Goal: Task Accomplishment & Management: Use online tool/utility

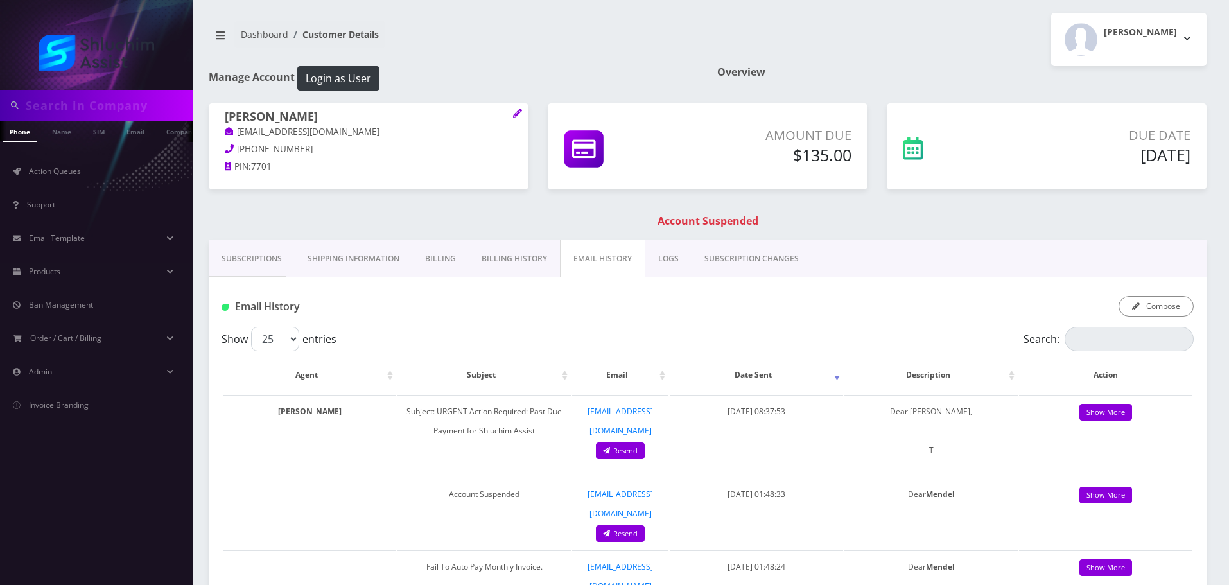
scroll to position [0, 6]
click at [83, 166] on link "Action Queues" at bounding box center [96, 171] width 193 height 27
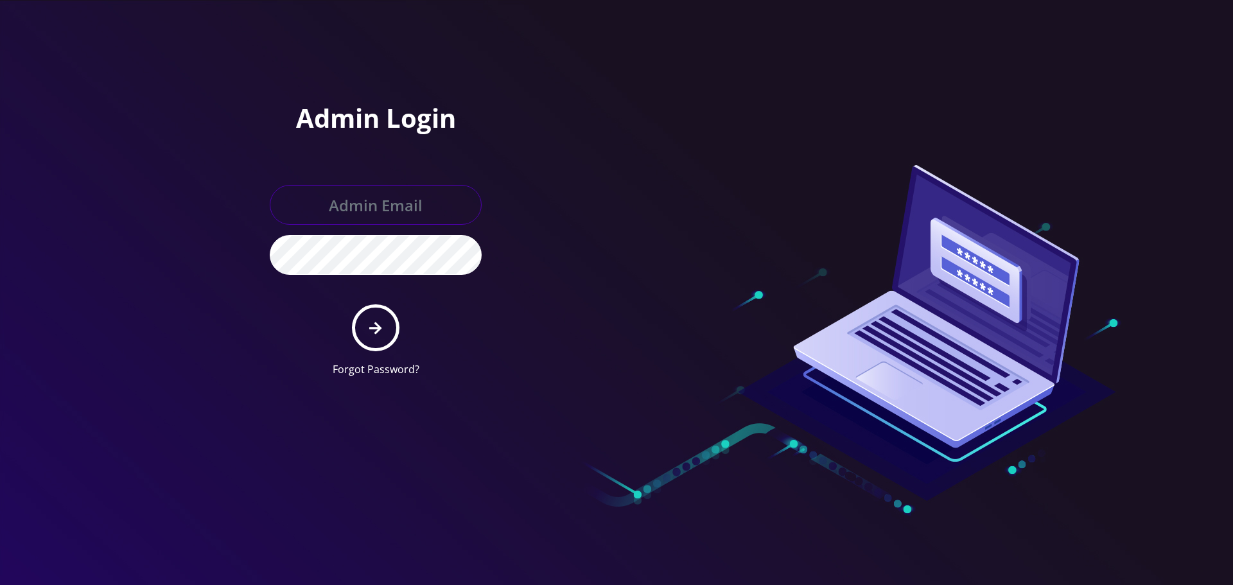
type input "Info@shluchimassist.com"
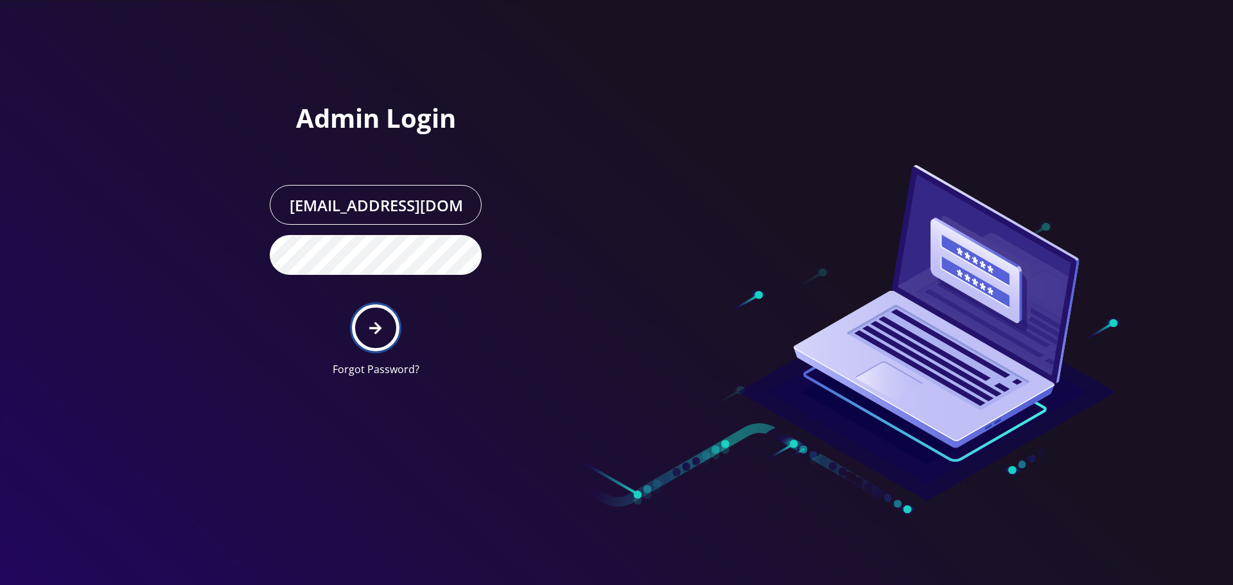
click at [353, 322] on button "submit" at bounding box center [375, 327] width 47 height 47
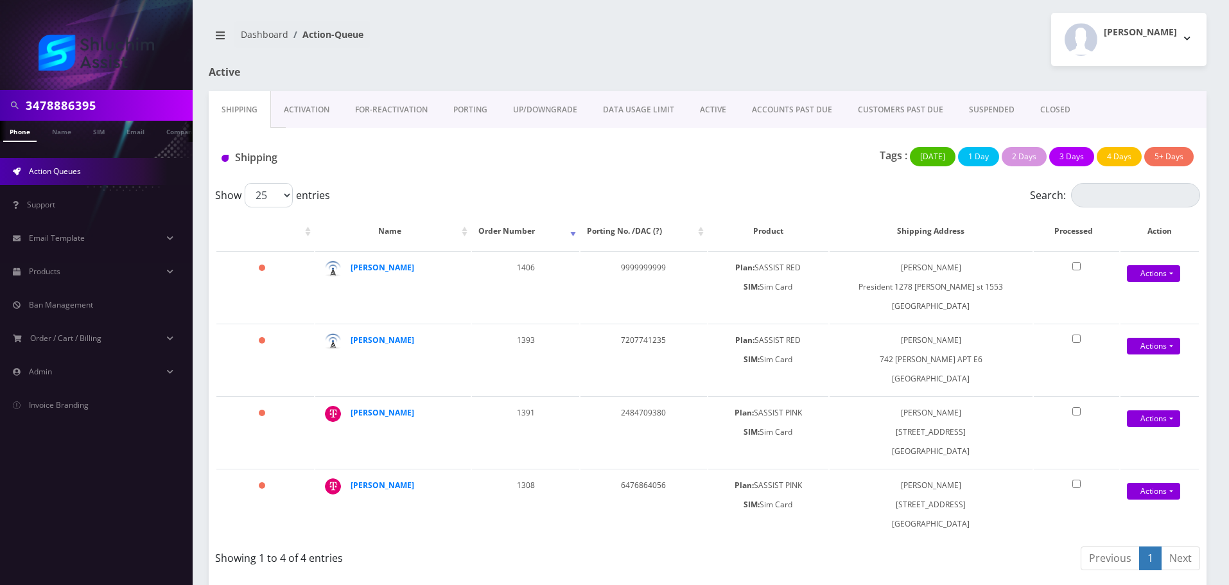
click at [711, 107] on link "ACTIVE" at bounding box center [713, 109] width 52 height 37
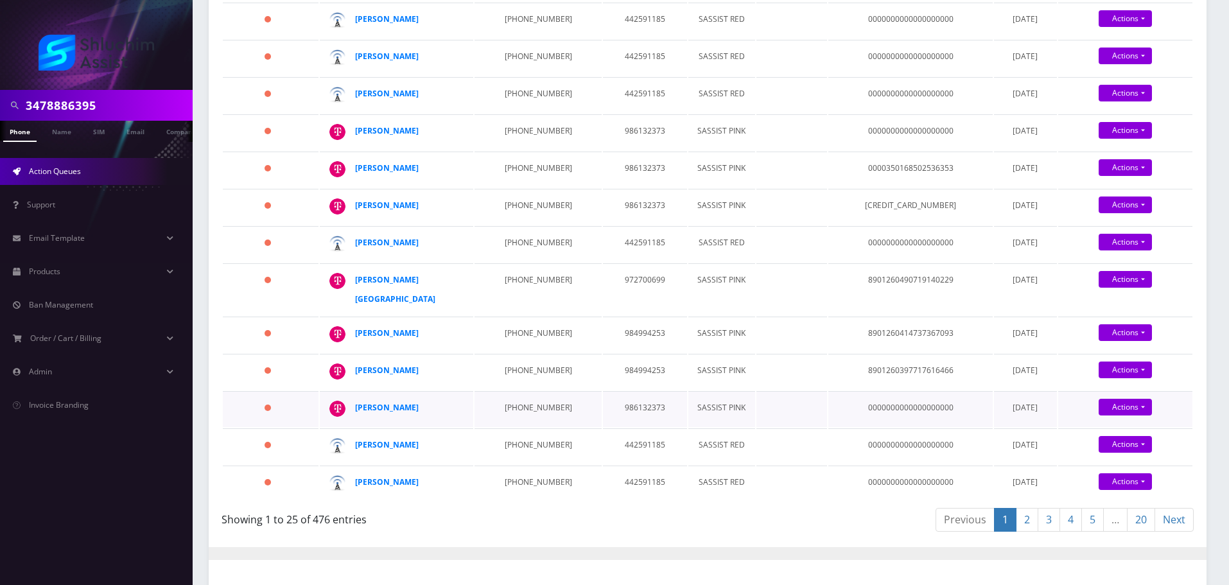
scroll to position [1092, 0]
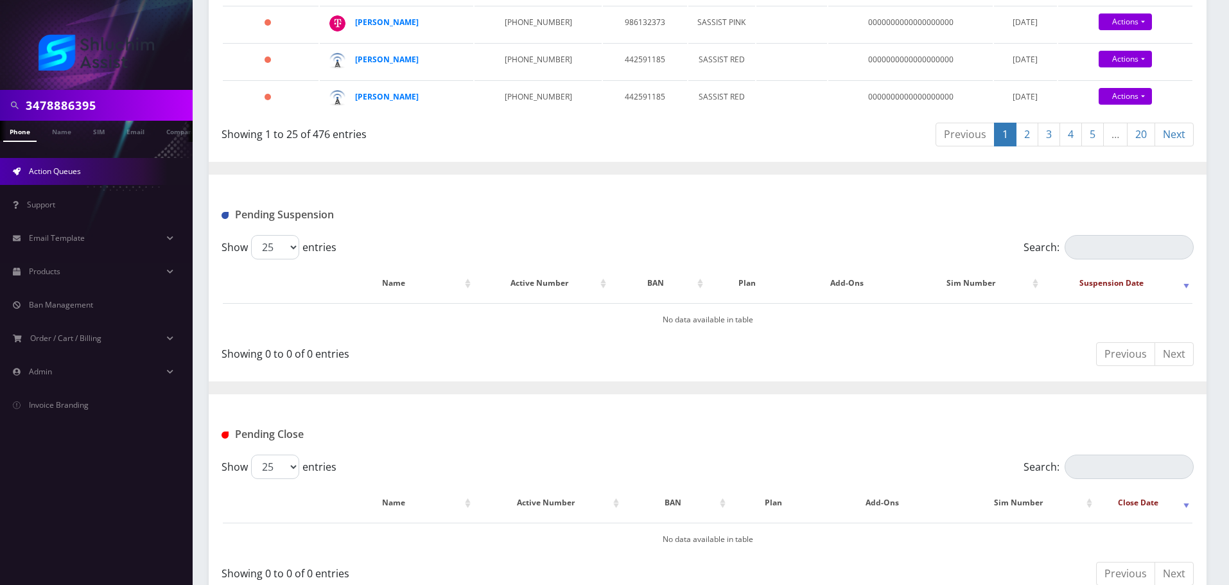
click at [1135, 146] on link "20" at bounding box center [1141, 135] width 28 height 24
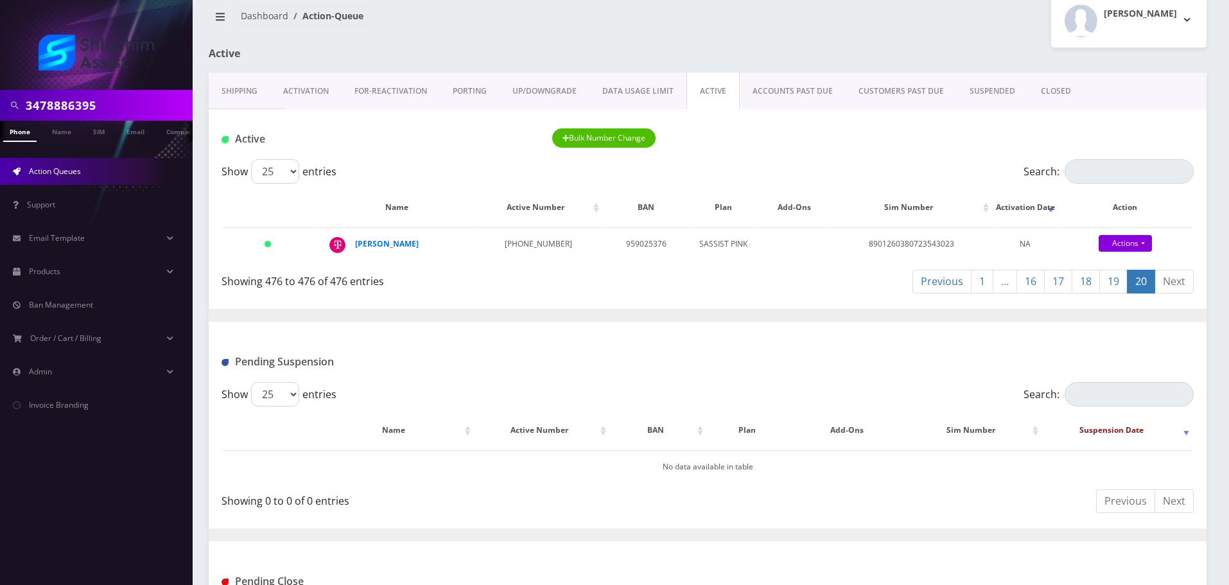
scroll to position [0, 0]
